Goal: Information Seeking & Learning: Learn about a topic

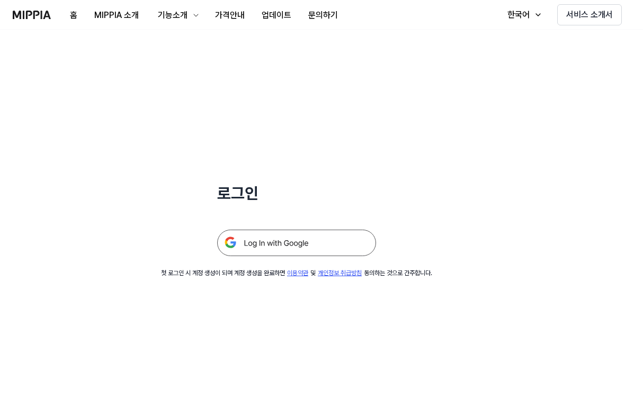
click at [281, 244] on img at bounding box center [296, 243] width 159 height 26
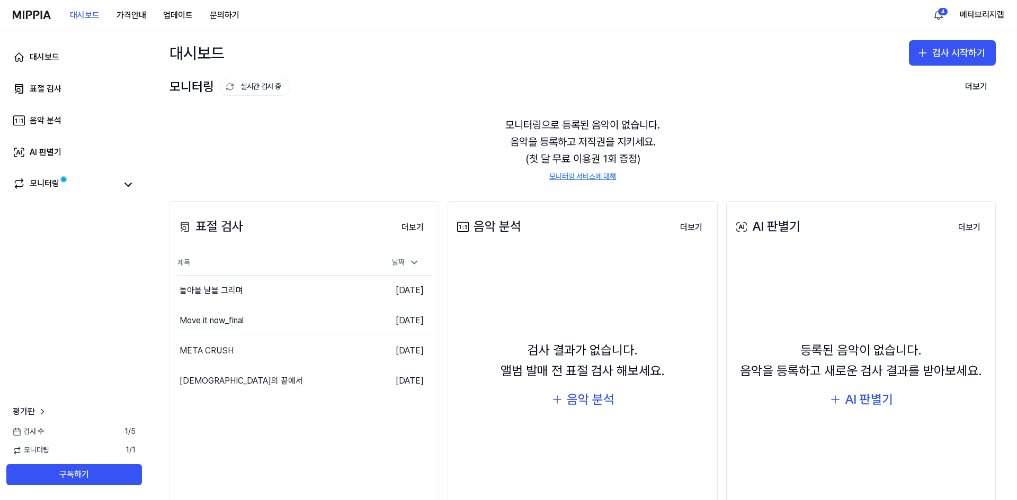
click at [400, 172] on div "모니터링으로 등록된 음악이 없습니다. 음악을 등록하고 저작권을 지키세요. (첫 달 무료 이용권 1회 증정) 모니터링 서비스에 대해" at bounding box center [582, 149] width 826 height 91
click at [61, 418] on button "구독하기" at bounding box center [74, 474] width 136 height 21
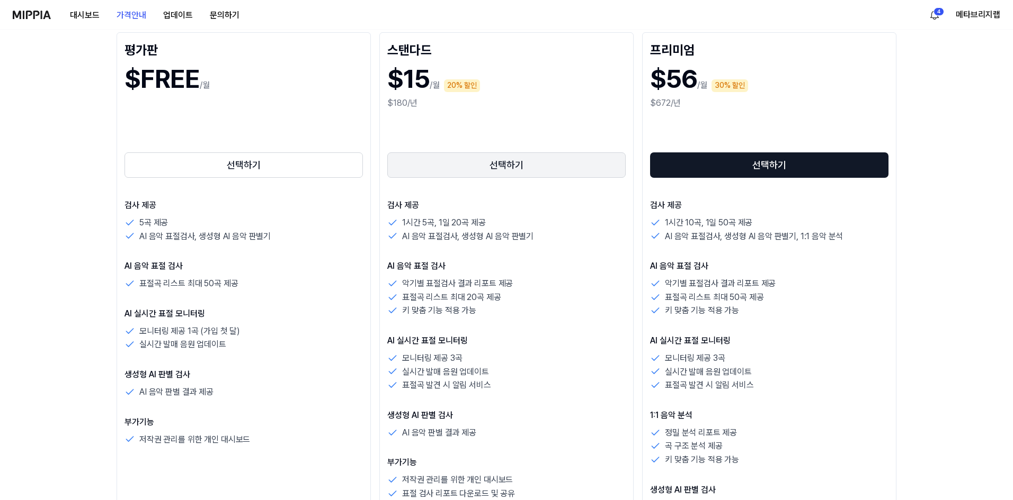
scroll to position [106, 0]
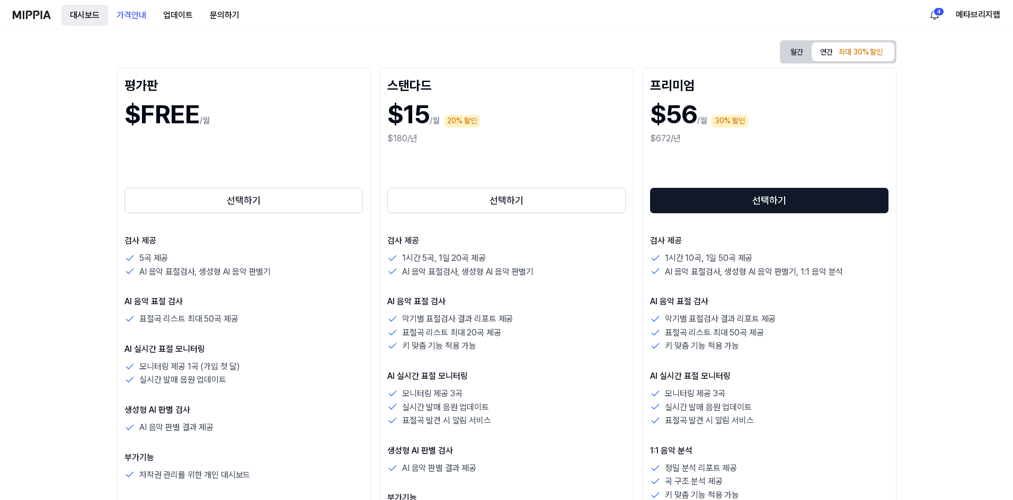
click at [84, 14] on button "대시보드" at bounding box center [84, 15] width 47 height 21
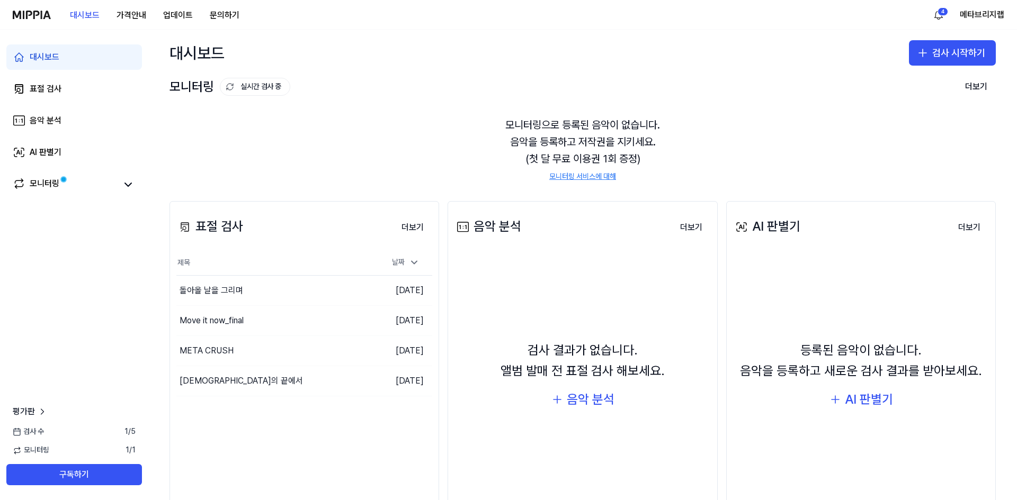
scroll to position [35, 0]
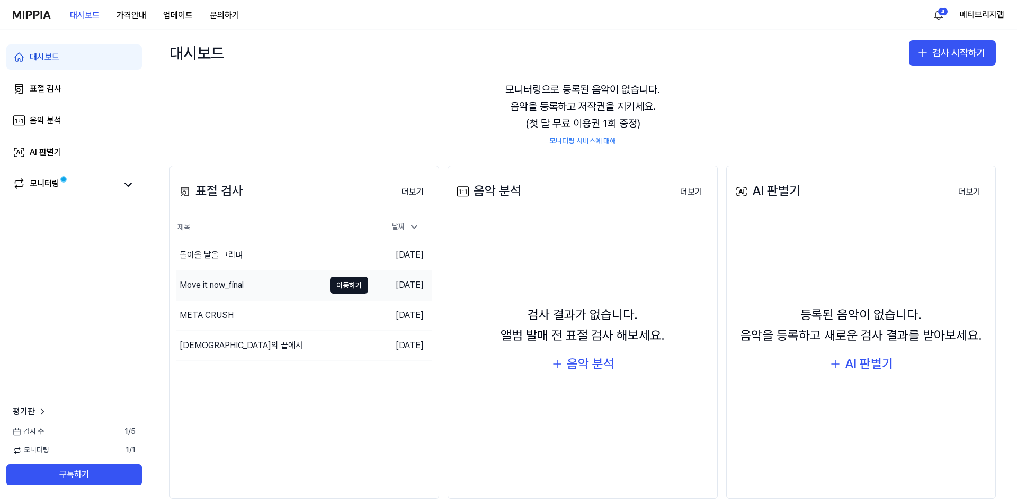
click at [235, 286] on div "Move it now_final" at bounding box center [212, 285] width 64 height 13
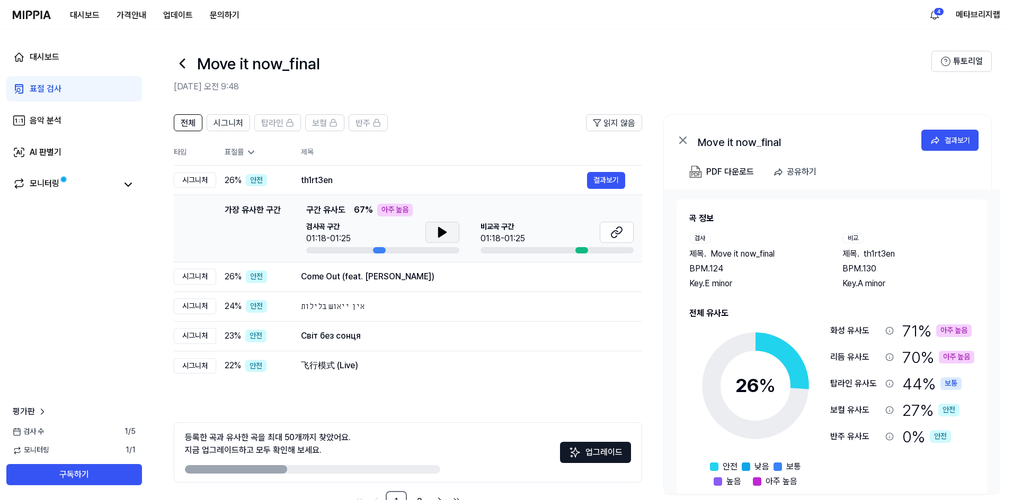
click at [443, 232] on icon at bounding box center [442, 233] width 7 height 10
click at [445, 232] on icon at bounding box center [444, 232] width 2 height 8
click at [630, 232] on button at bounding box center [616, 232] width 34 height 21
click at [446, 230] on icon at bounding box center [442, 232] width 13 height 13
click at [439, 232] on icon at bounding box center [440, 232] width 2 height 8
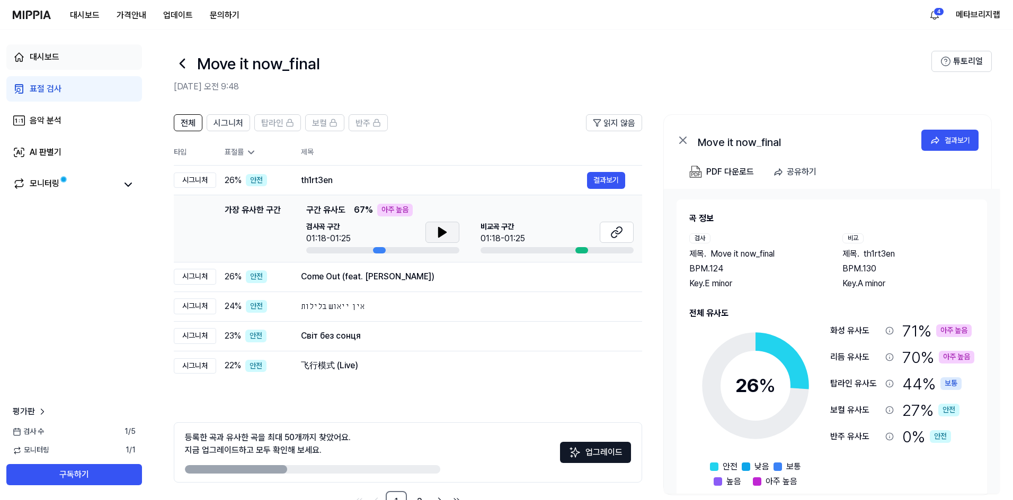
click at [49, 54] on div "대시보드" at bounding box center [45, 57] width 30 height 13
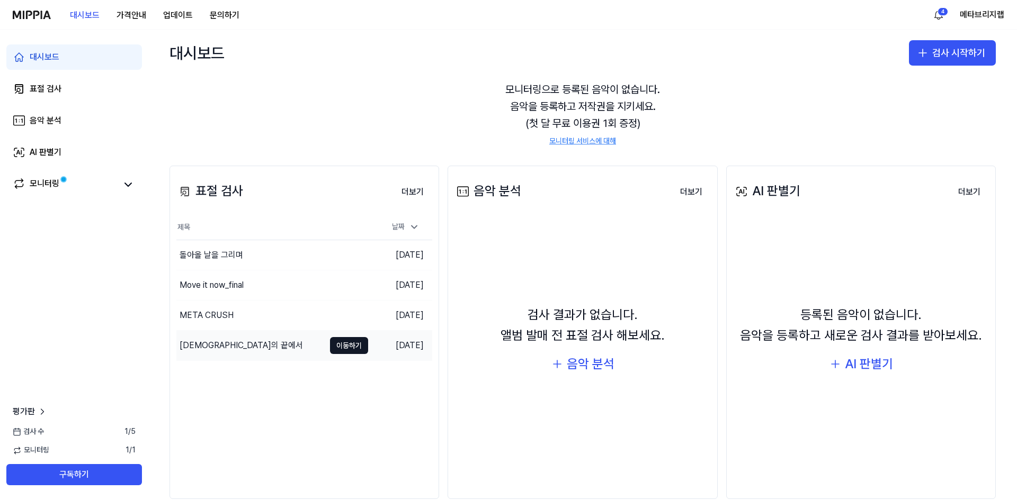
click at [234, 341] on div "[DEMOGRAPHIC_DATA]의 끝에서" at bounding box center [250, 346] width 148 height 30
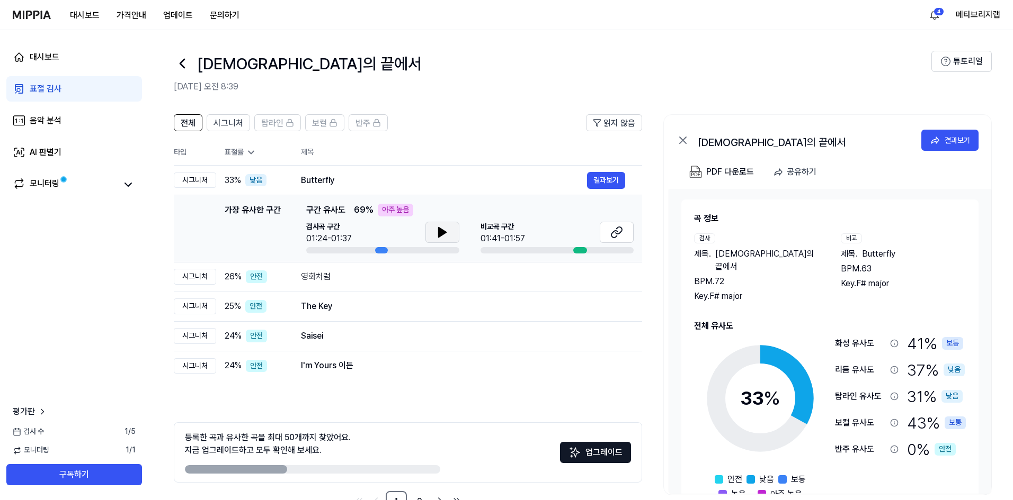
click at [440, 232] on icon at bounding box center [442, 233] width 7 height 10
click at [442, 232] on icon at bounding box center [442, 232] width 13 height 13
click at [606, 239] on button at bounding box center [616, 232] width 34 height 21
click at [366, 150] on th "제목" at bounding box center [471, 152] width 341 height 25
click at [50, 61] on div "대시보드" at bounding box center [45, 57] width 30 height 13
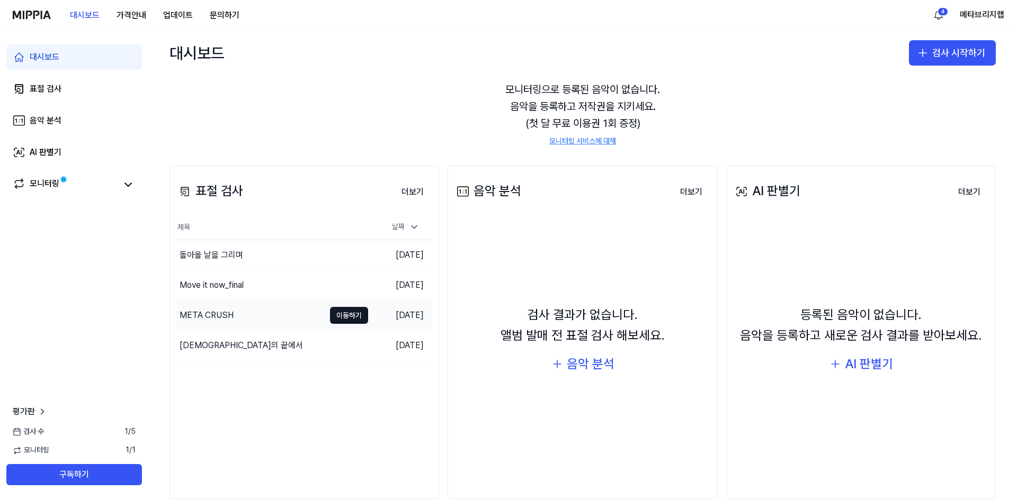
click at [226, 318] on div "META CRUSH" at bounding box center [207, 315] width 54 height 13
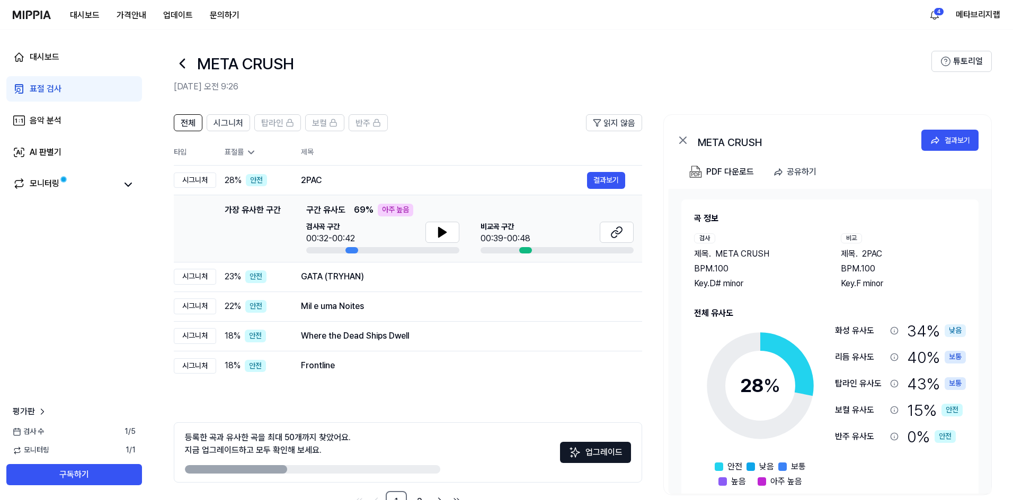
click at [526, 144] on th "제목" at bounding box center [471, 152] width 341 height 25
click at [533, 136] on header "전체 시그니처 탑라인 보컬 반주 읽지 않음" at bounding box center [408, 126] width 468 height 25
click at [524, 137] on header "전체 시그니처 탑라인 보컬 반주 읽지 않음" at bounding box center [408, 126] width 468 height 25
click at [517, 136] on header "전체 시그니처 탑라인 보컬 반주 읽지 않음" at bounding box center [408, 126] width 468 height 25
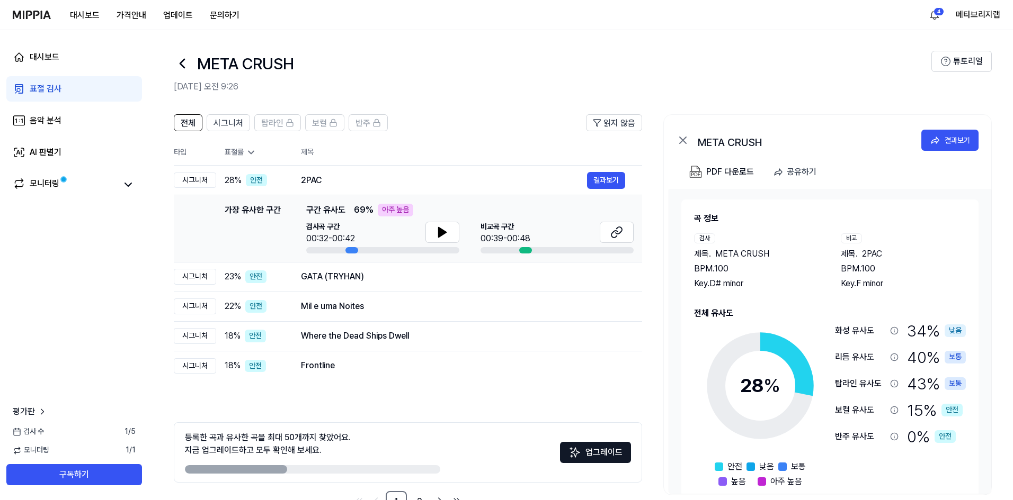
click at [511, 137] on header "전체 시그니처 탑라인 보컬 반주 읽지 않음" at bounding box center [408, 126] width 468 height 25
click at [509, 137] on header "전체 시그니처 탑라인 보컬 반주 읽지 않음" at bounding box center [408, 126] width 468 height 25
click at [439, 233] on icon at bounding box center [442, 233] width 7 height 10
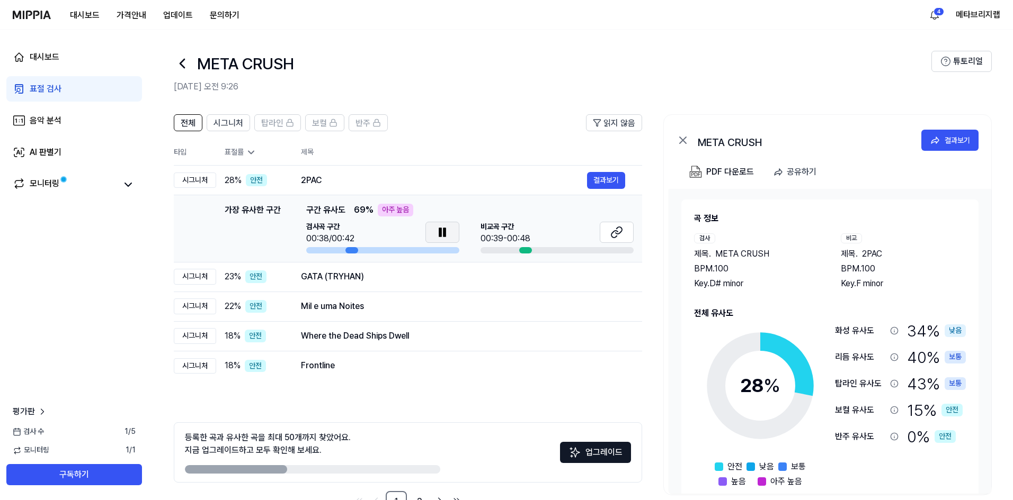
click at [440, 234] on icon at bounding box center [440, 232] width 2 height 8
click at [615, 234] on icon at bounding box center [616, 232] width 13 height 13
click at [647, 225] on div "전체 시그니처 탑라인 보컬 반주 읽지 않음 전체 시그니처 탑라인 보컬 반주 타입 표절률 제목 표절률 읽지 않음 시그니처 28 % 안전 2PAC…" at bounding box center [580, 319] width 864 height 430
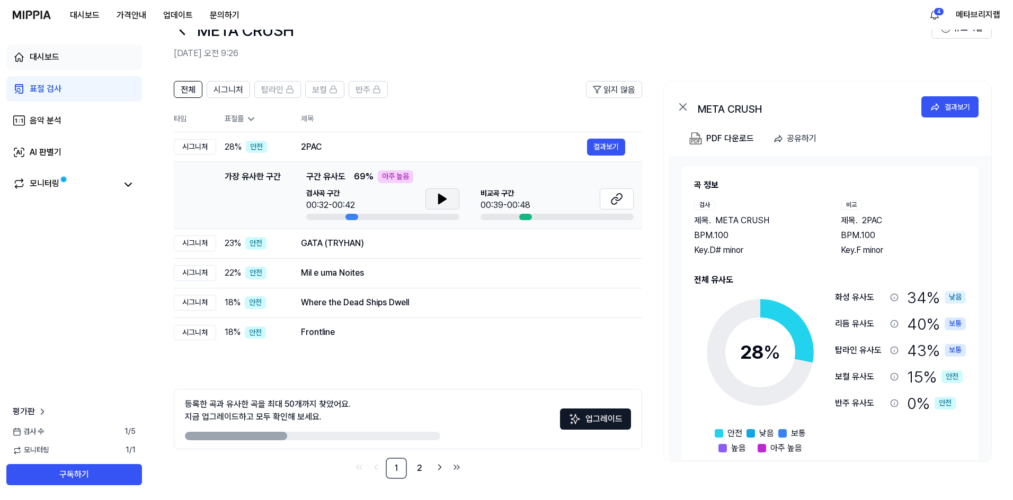
click at [52, 56] on div "대시보드" at bounding box center [45, 57] width 30 height 13
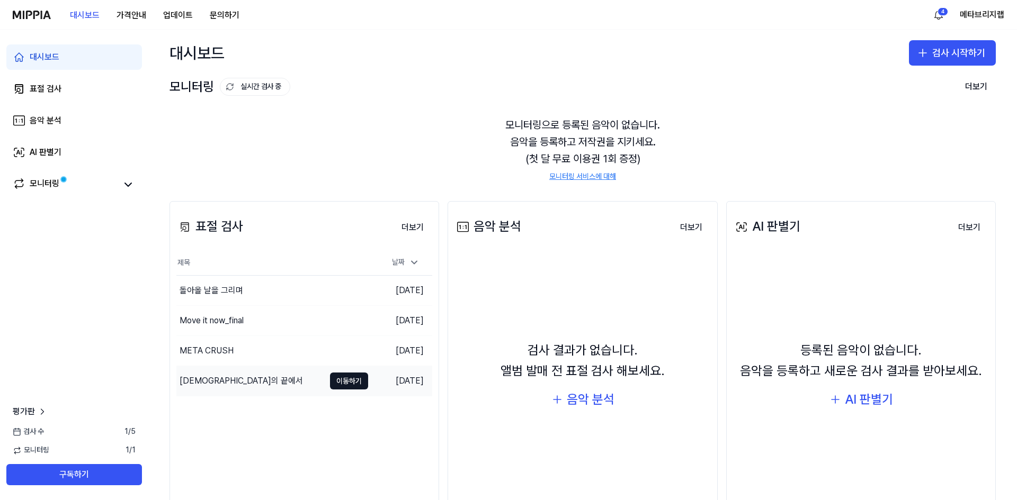
click at [208, 377] on div "[DEMOGRAPHIC_DATA]의 끝에서" at bounding box center [241, 381] width 123 height 13
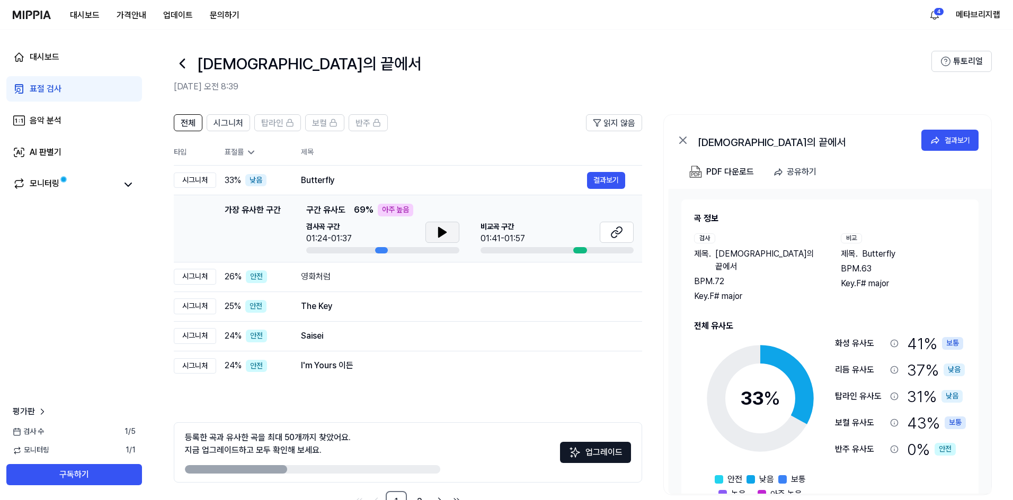
click at [439, 231] on icon at bounding box center [442, 233] width 7 height 10
click at [441, 232] on icon at bounding box center [440, 232] width 2 height 8
click at [409, 161] on th "제목" at bounding box center [471, 152] width 341 height 25
click at [647, 417] on div "보컬 유사도" at bounding box center [860, 423] width 51 height 13
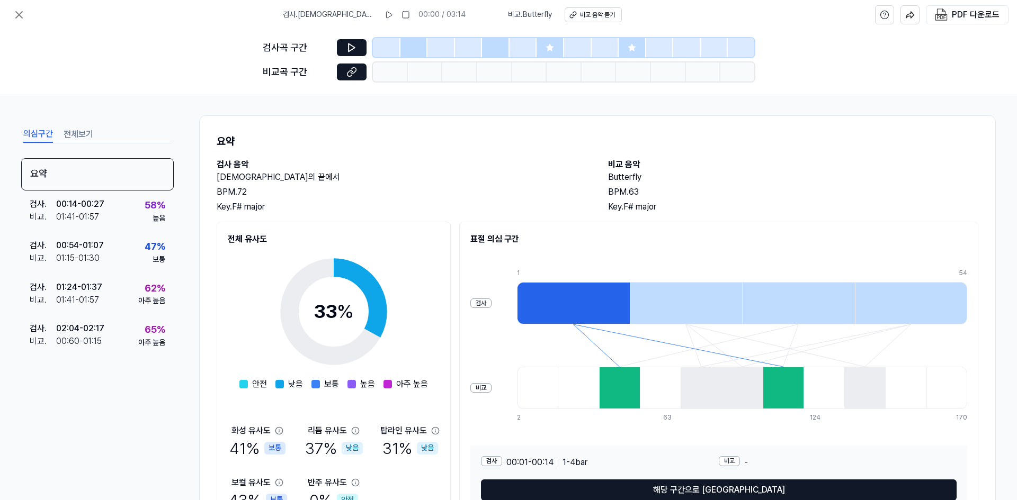
scroll to position [61, 0]
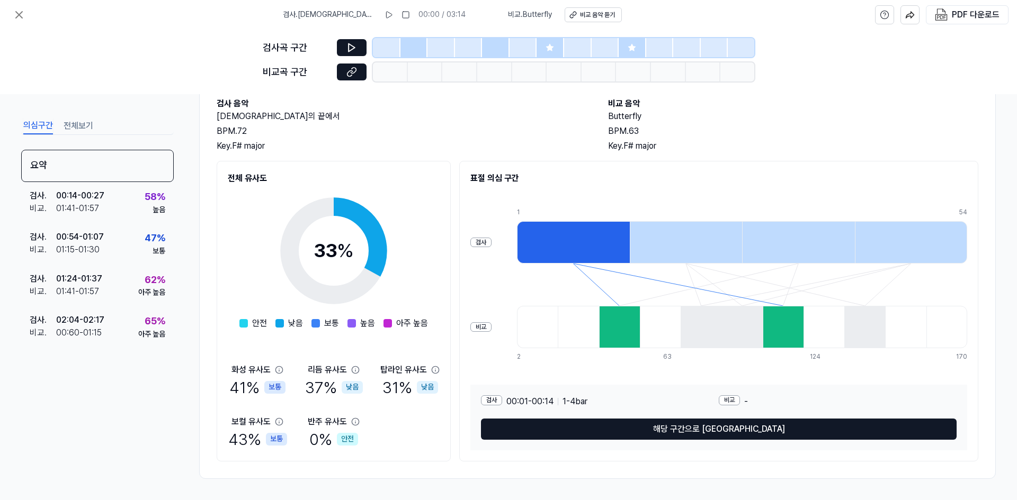
click at [443, 113] on h2 "[DEMOGRAPHIC_DATA]의 끝에서" at bounding box center [402, 116] width 370 height 13
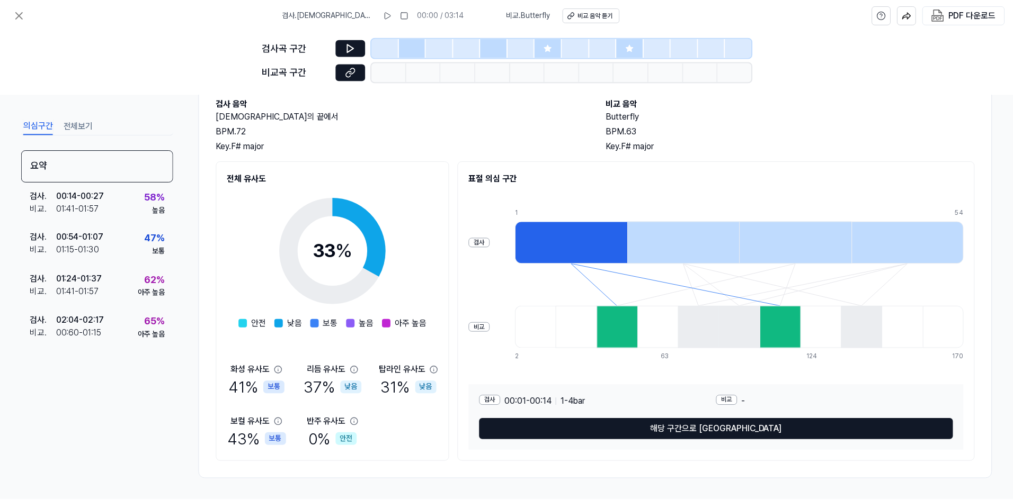
scroll to position [0, 0]
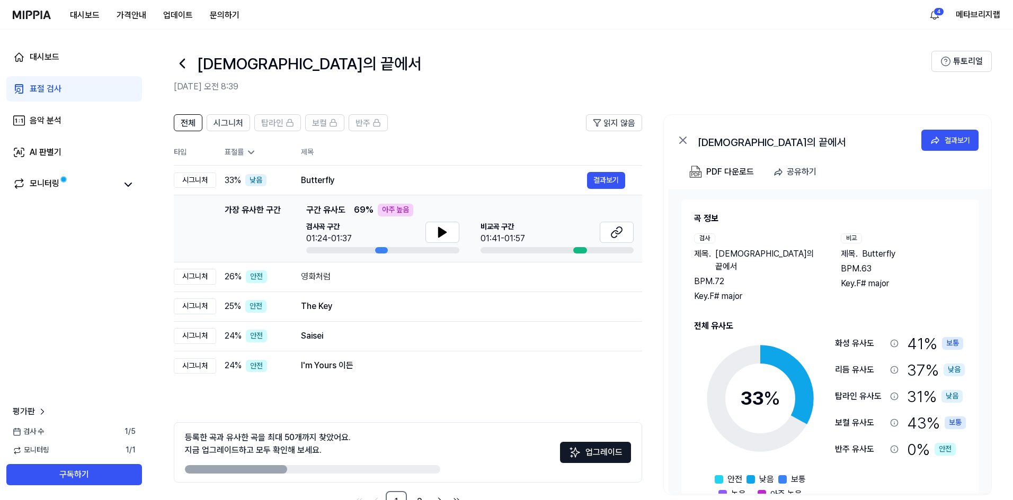
click at [647, 248] on div "기다림의 끝에서 결과보기 PDF 다운로드 공유하기 곡 정보 검사 제목 . [DEMOGRAPHIC_DATA]의 끝에서 BPM. 72 Key. F…" at bounding box center [827, 304] width 328 height 381
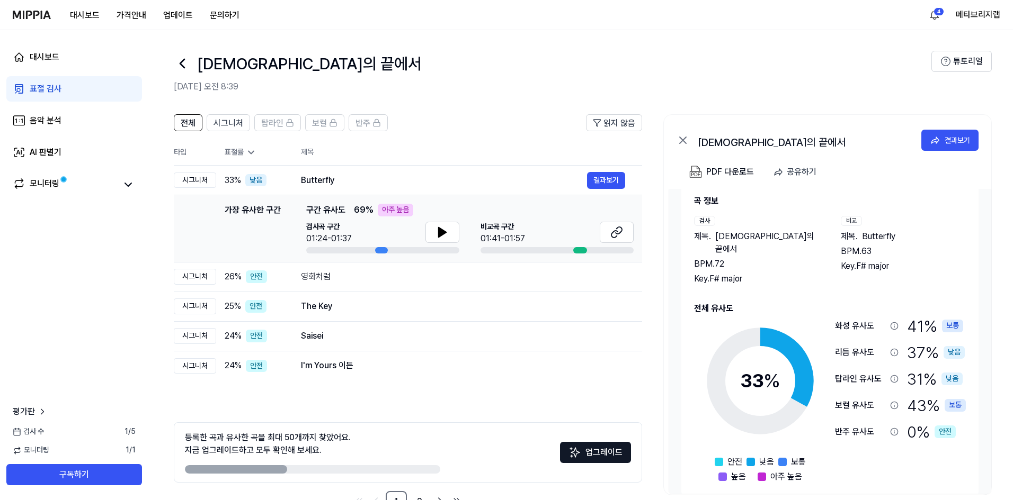
click at [647, 308] on div "전체 시그니처 탑라인 보컬 반주 읽지 않음 전체 시그니처 탑라인 보컬 반주 타입 표절률 제목 표절률 읽지 않음 시그니처 33 % 낮음 Butt…" at bounding box center [580, 319] width 864 height 430
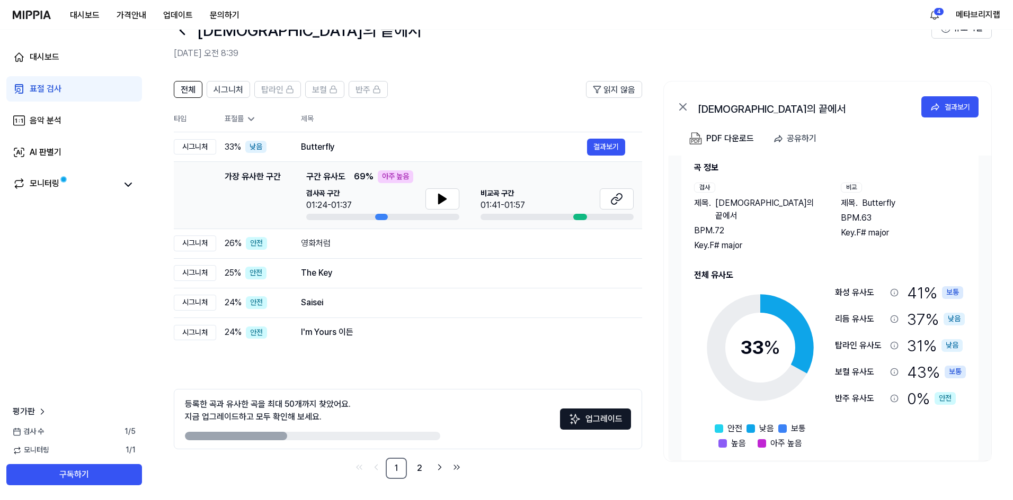
click at [647, 293] on div "전체 시그니처 탑라인 보컬 반주 읽지 않음 전체 시그니처 탑라인 보컬 반주 타입 표절률 제목 표절률 읽지 않음 시그니처 33 % 낮음 Butt…" at bounding box center [580, 285] width 864 height 430
click at [415, 352] on div "전체 시그니처 탑라인 보컬 반주 읽지 않음 전체 시그니처 탑라인 보컬 반주 타입 표절률 제목 표절률 읽지 않음 시그니처 33 % 낮음 Butt…" at bounding box center [408, 280] width 468 height 398
click at [400, 360] on div "전체 시그니처 탑라인 보컬 반주 읽지 않음 전체 시그니처 탑라인 보컬 반주 타입 표절률 제목 표절률 읽지 않음 시그니처 33 % 낮음 Butt…" at bounding box center [408, 280] width 468 height 398
click at [386, 361] on div "전체 시그니처 탑라인 보컬 반주 읽지 않음 전체 시그니처 탑라인 보컬 반주 타입 표절률 제목 표절률 읽지 않음 시그니처 33 % 낮음 Butt…" at bounding box center [408, 280] width 468 height 398
click at [449, 131] on th "제목" at bounding box center [471, 118] width 341 height 25
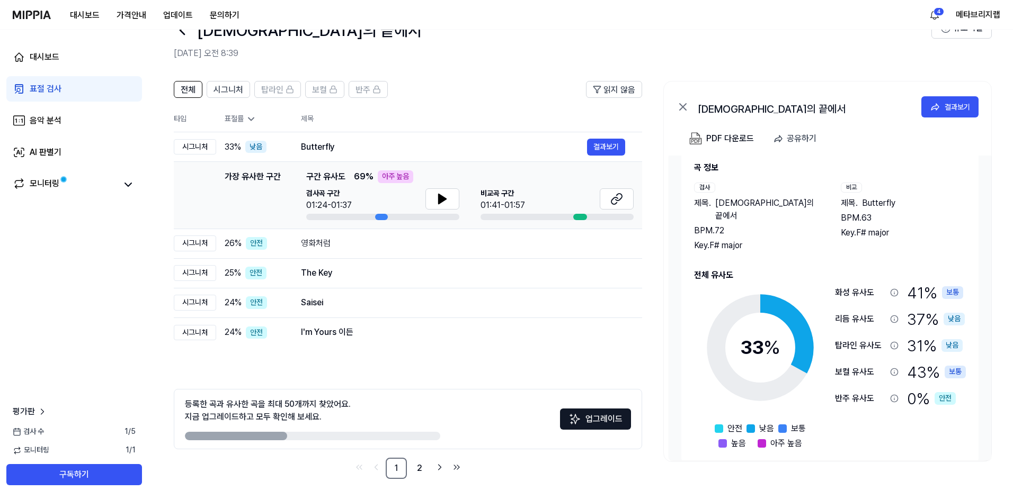
click at [449, 112] on th "제목" at bounding box center [471, 118] width 341 height 25
click at [457, 100] on header "전체 시그니처 탑라인 보컬 반주 읽지 않음" at bounding box center [408, 93] width 468 height 25
click at [462, 108] on th "제목" at bounding box center [471, 118] width 341 height 25
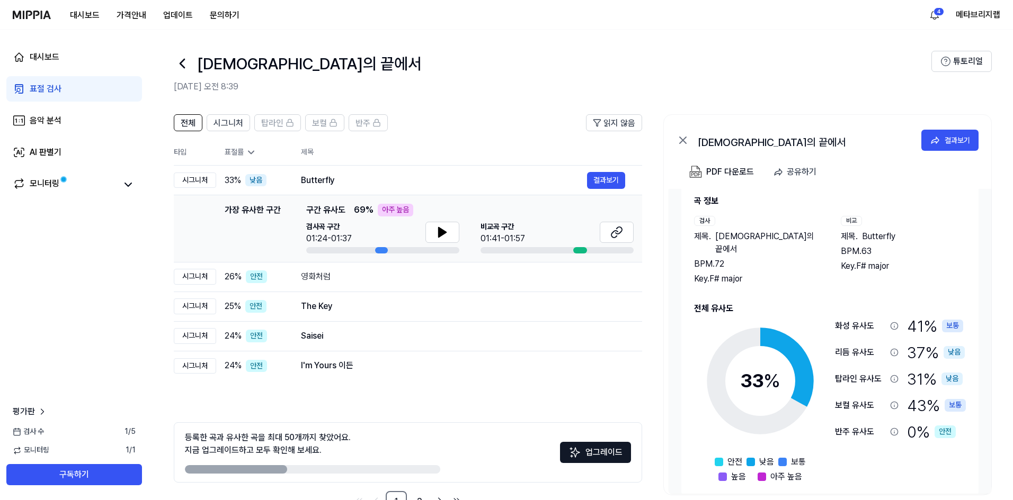
click at [476, 108] on div "전체 시그니처 탑라인 보컬 반주 읽지 않음 전체 시그니처 탑라인 보컬 반주 타입 표절률 제목 표절률 읽지 않음 시그니처 33 % 낮음 Butt…" at bounding box center [580, 319] width 864 height 430
click at [493, 140] on th "제목" at bounding box center [471, 152] width 341 height 25
click at [499, 139] on header "전체 시그니처 탑라인 보컬 반주 읽지 않음" at bounding box center [408, 126] width 468 height 25
click at [468, 131] on header "전체 시그니처 탑라인 보컬 반주 읽지 않음" at bounding box center [408, 126] width 468 height 25
click at [507, 123] on header "전체 시그니처 탑라인 보컬 반주 읽지 않음" at bounding box center [408, 126] width 468 height 25
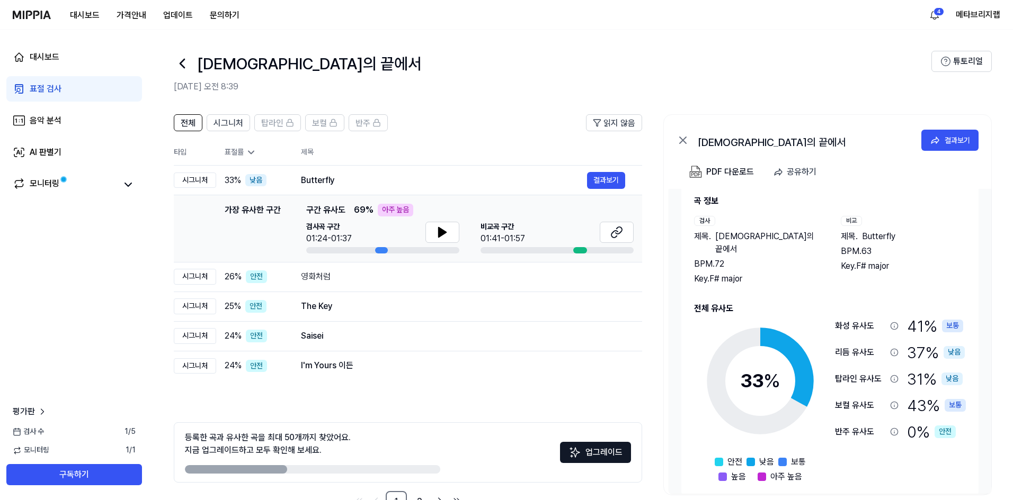
click at [524, 119] on header "전체 시그니처 탑라인 보컬 반주 읽지 않음" at bounding box center [408, 126] width 468 height 25
click at [537, 113] on div "전체 시그니처 탑라인 보컬 반주 읽지 않음 전체 시그니처 탑라인 보컬 반주 타입 표절률 제목 표절률 읽지 않음 시그니처 33 % 낮음 Butt…" at bounding box center [580, 319] width 864 height 430
click at [552, 110] on div "전체 시그니처 탑라인 보컬 반주 읽지 않음 전체 시그니처 탑라인 보컬 반주 타입 표절률 제목 표절률 읽지 않음 시그니처 33 % 낮음 Butt…" at bounding box center [580, 319] width 864 height 430
click at [556, 153] on th "제목" at bounding box center [471, 152] width 341 height 25
click at [626, 76] on div "[DEMOGRAPHIC_DATA]의 끝에서 [DATE] 오전 8:39" at bounding box center [552, 72] width 757 height 42
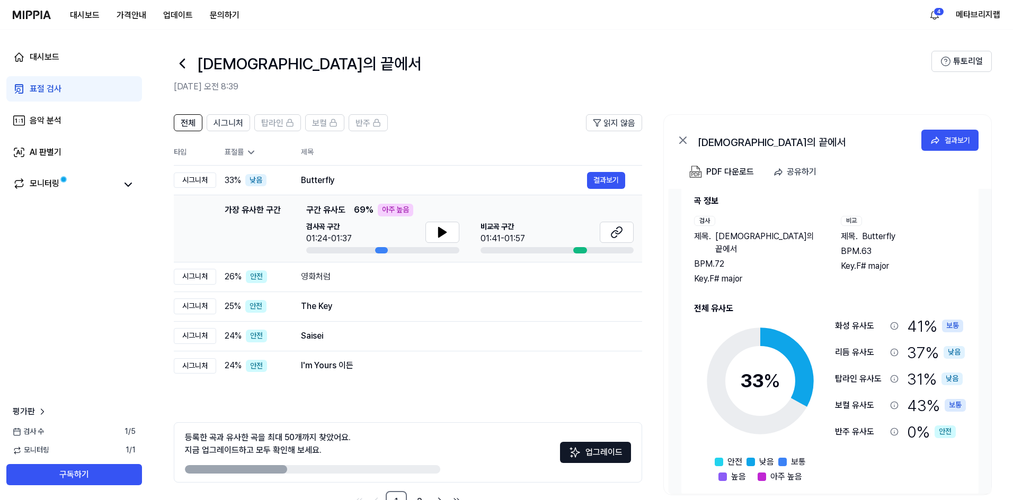
click at [578, 147] on th "제목" at bounding box center [471, 152] width 341 height 25
drag, startPoint x: 558, startPoint y: 131, endPoint x: 557, endPoint y: 115, distance: 16.4
click at [557, 129] on header "전체 시그니처 탑라인 보컬 반주 읽지 않음" at bounding box center [408, 126] width 468 height 25
click at [598, 146] on th "제목" at bounding box center [471, 152] width 341 height 25
click at [647, 77] on div "[DEMOGRAPHIC_DATA]의 끝에서 [DATE] 오전 8:39" at bounding box center [552, 72] width 757 height 42
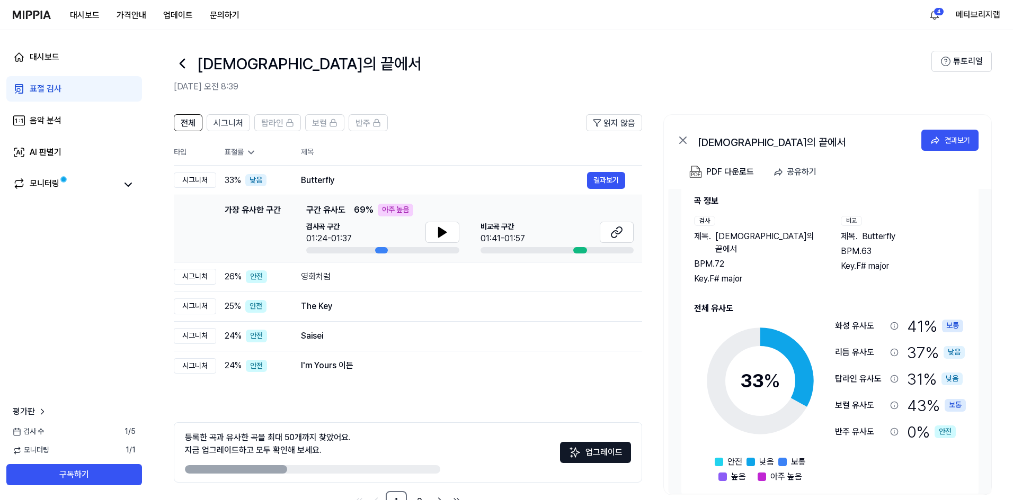
click at [527, 118] on header "전체 시그니처 탑라인 보컬 반주 읽지 않음" at bounding box center [408, 126] width 468 height 25
